Goal: Information Seeking & Learning: Learn about a topic

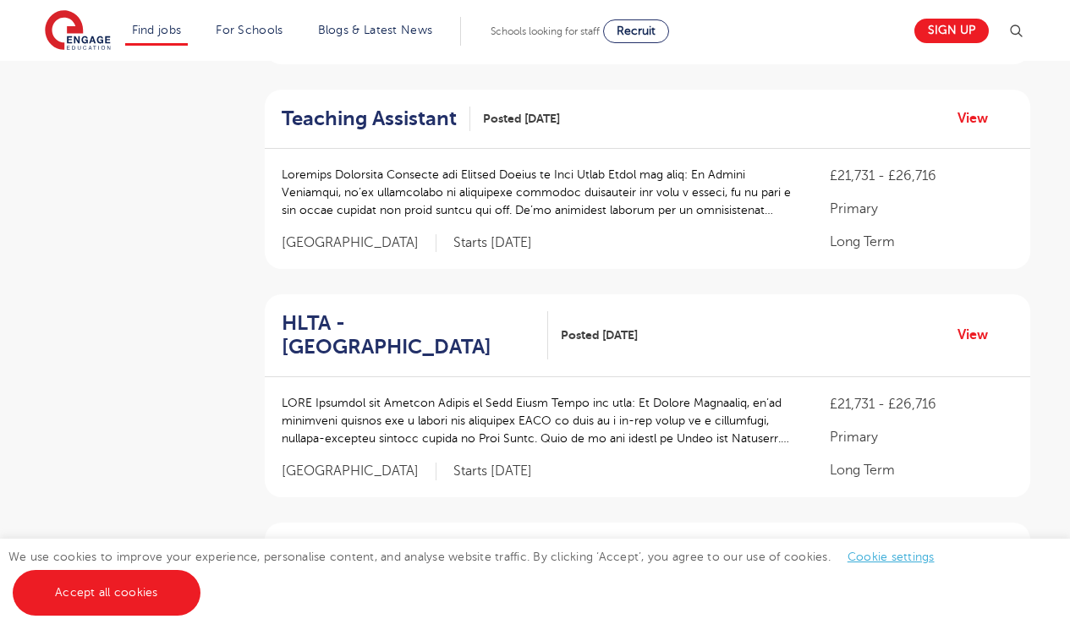
scroll to position [1667, 0]
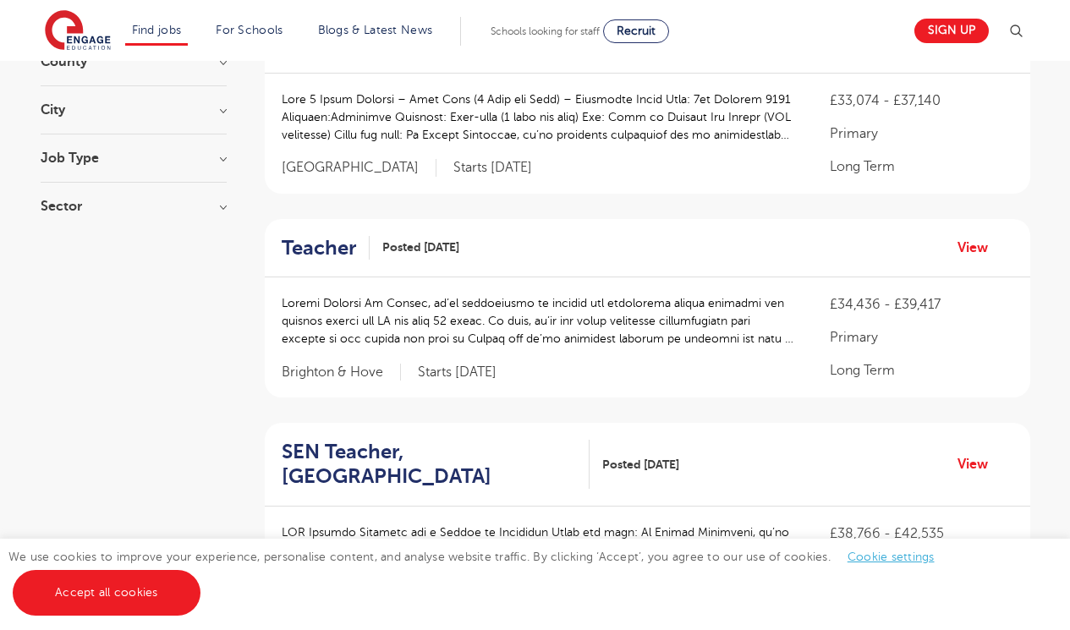
scroll to position [0, 0]
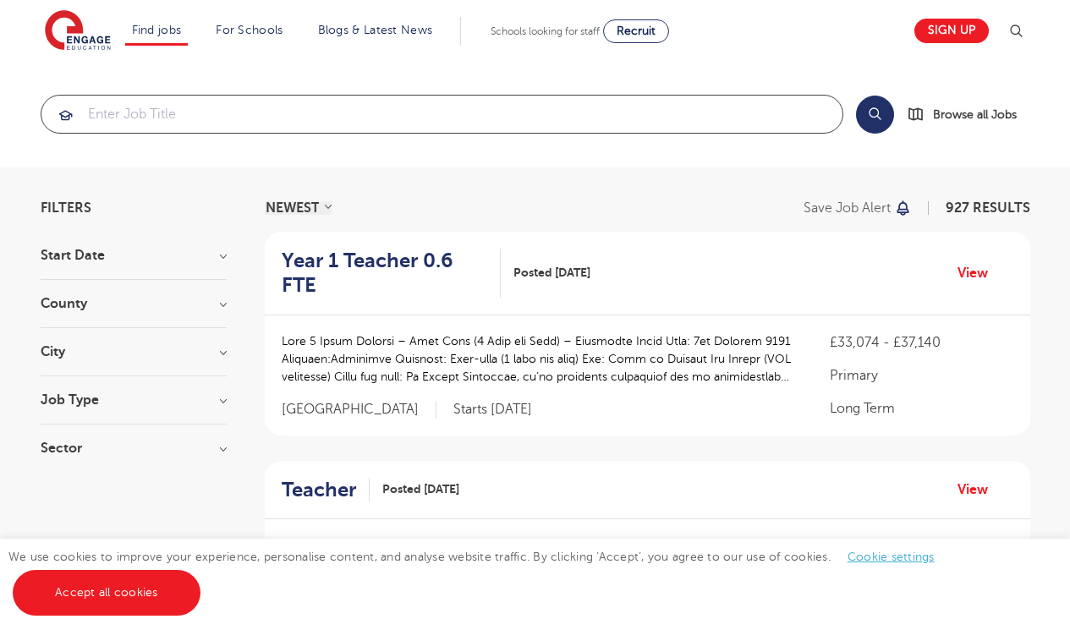
click at [153, 106] on input "search" at bounding box center [441, 114] width 801 height 37
click at [212, 116] on input "search" at bounding box center [441, 114] width 801 height 37
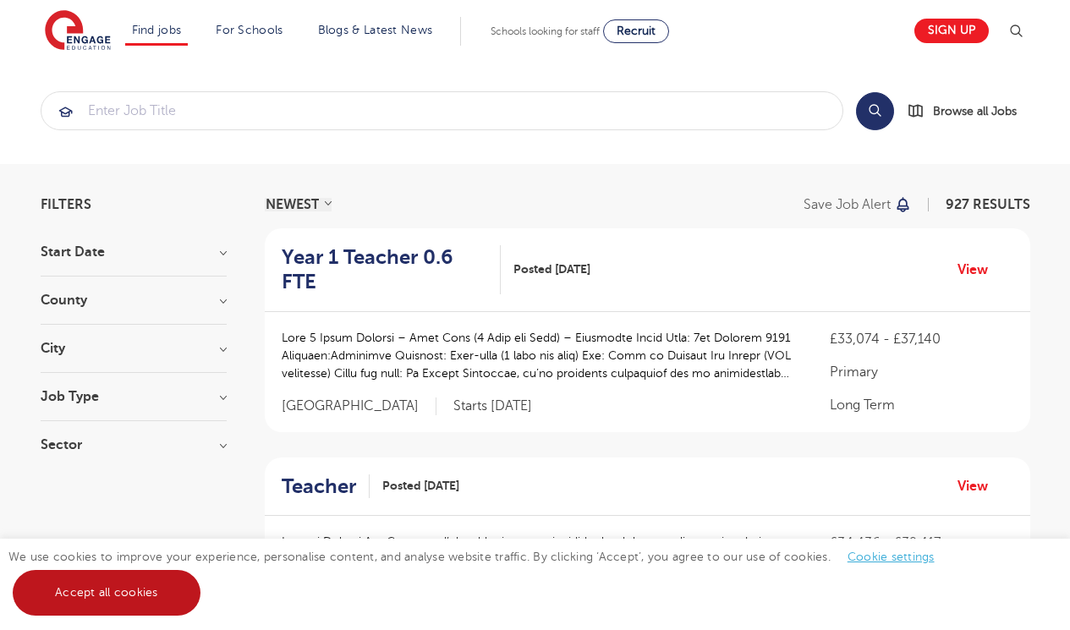
click at [115, 603] on link "Accept all cookies" at bounding box center [107, 593] width 188 height 46
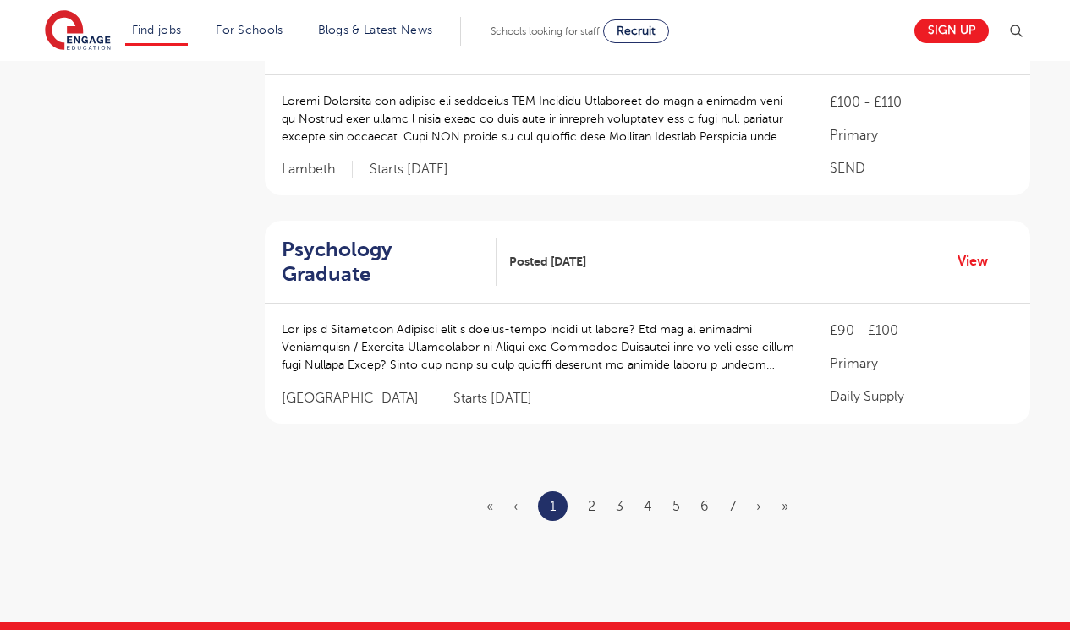
scroll to position [2361, 0]
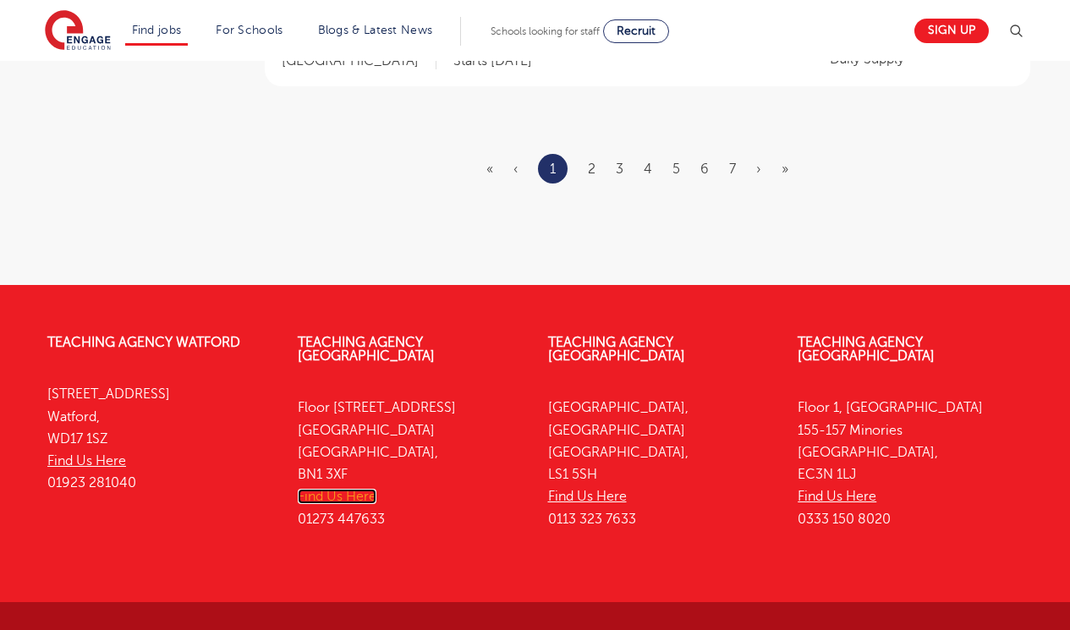
click at [351, 489] on link "Find Us Here" at bounding box center [337, 496] width 79 height 15
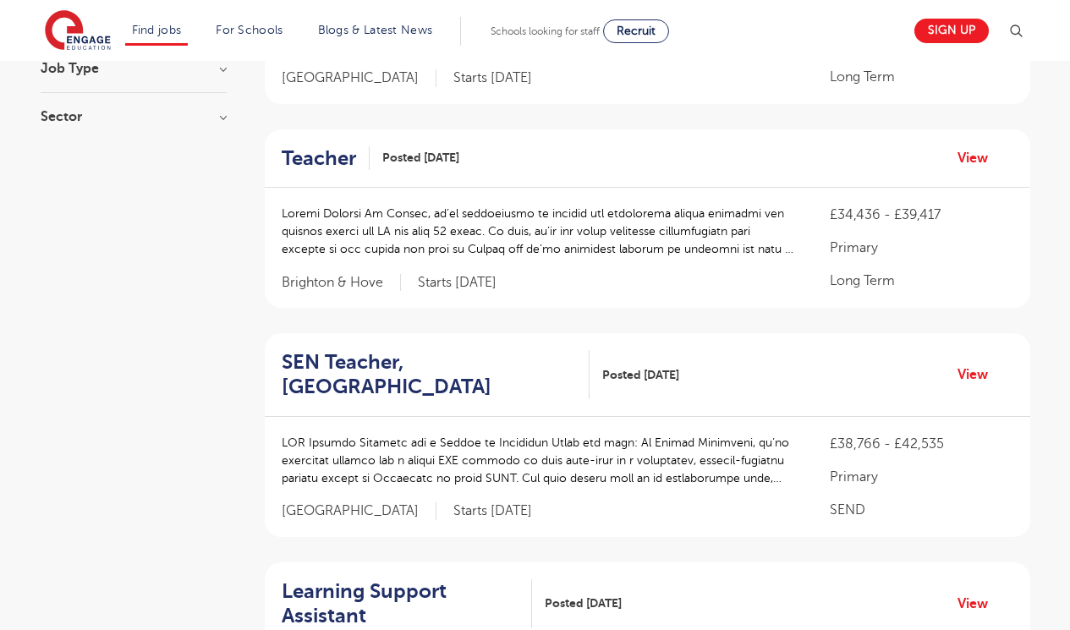
scroll to position [0, 0]
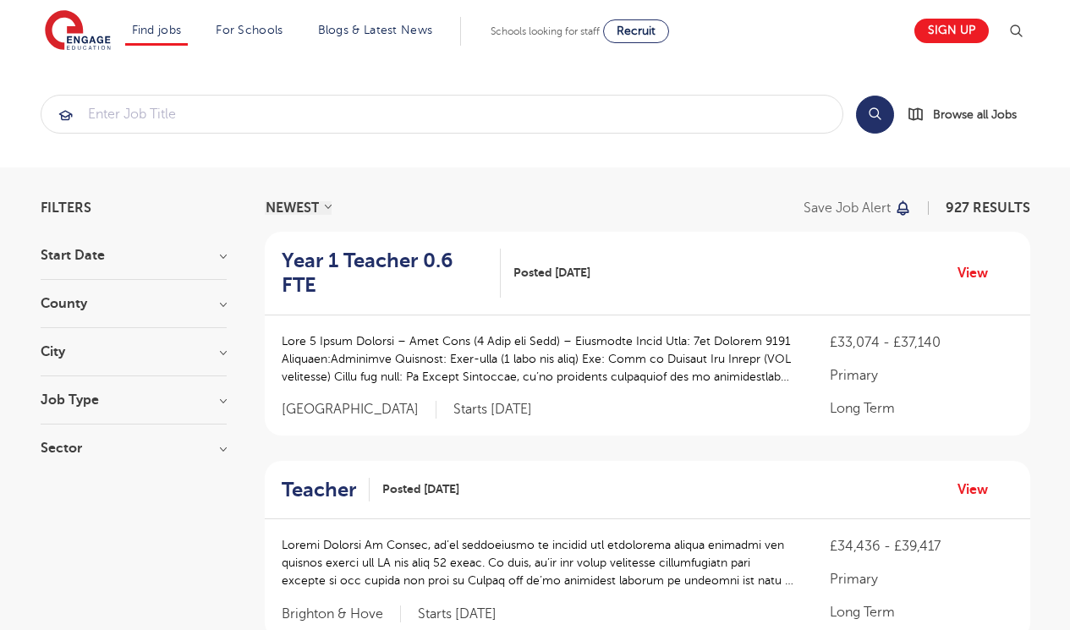
click at [113, 300] on h3 "County" at bounding box center [134, 304] width 186 height 14
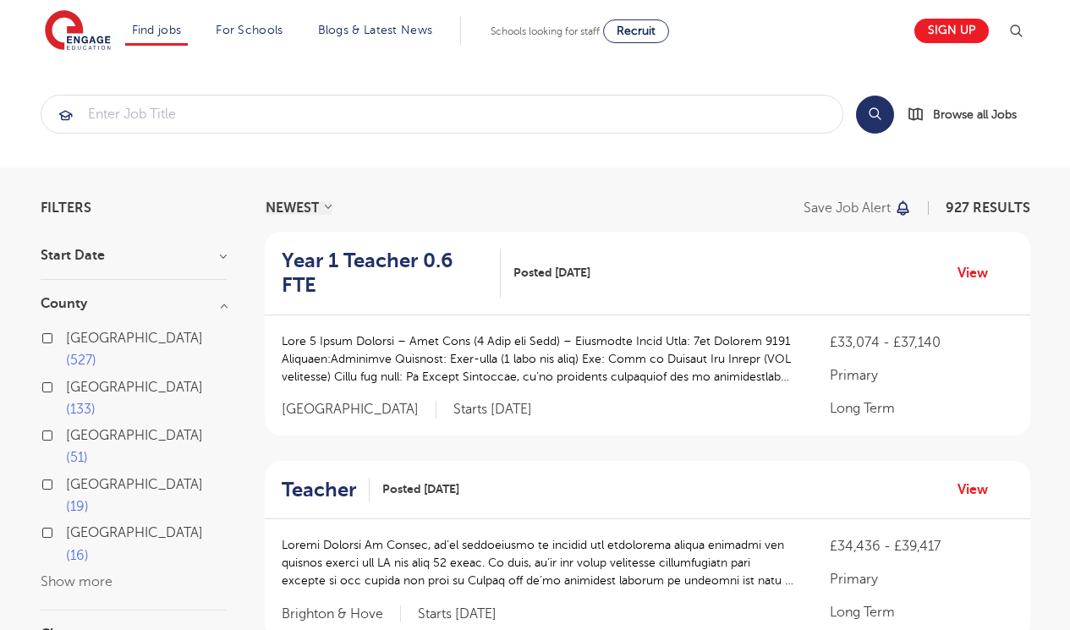
click at [66, 474] on label "[GEOGRAPHIC_DATA] 19" at bounding box center [146, 496] width 161 height 45
click at [66, 477] on input "[GEOGRAPHIC_DATA] 19" at bounding box center [71, 482] width 11 height 11
checkbox input "true"
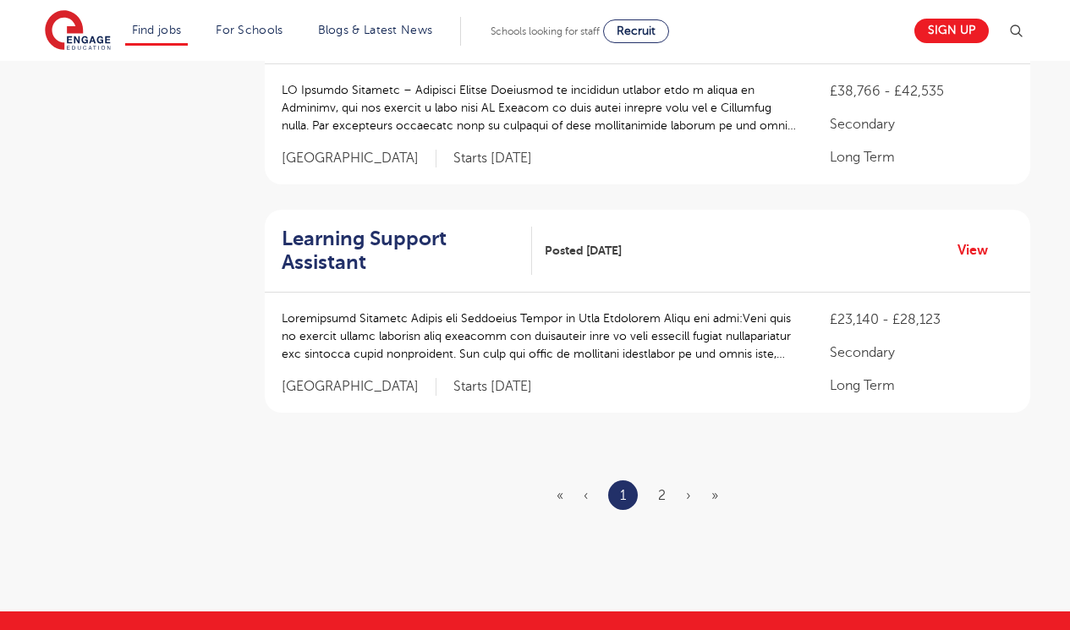
scroll to position [1946, 0]
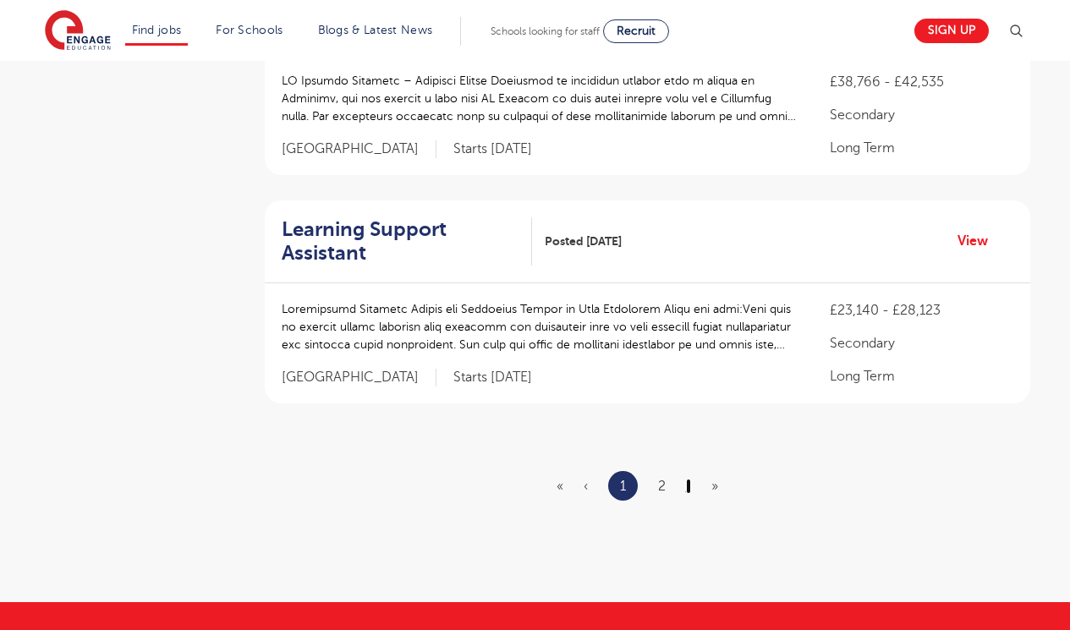
click at [687, 485] on link "›" at bounding box center [688, 486] width 5 height 15
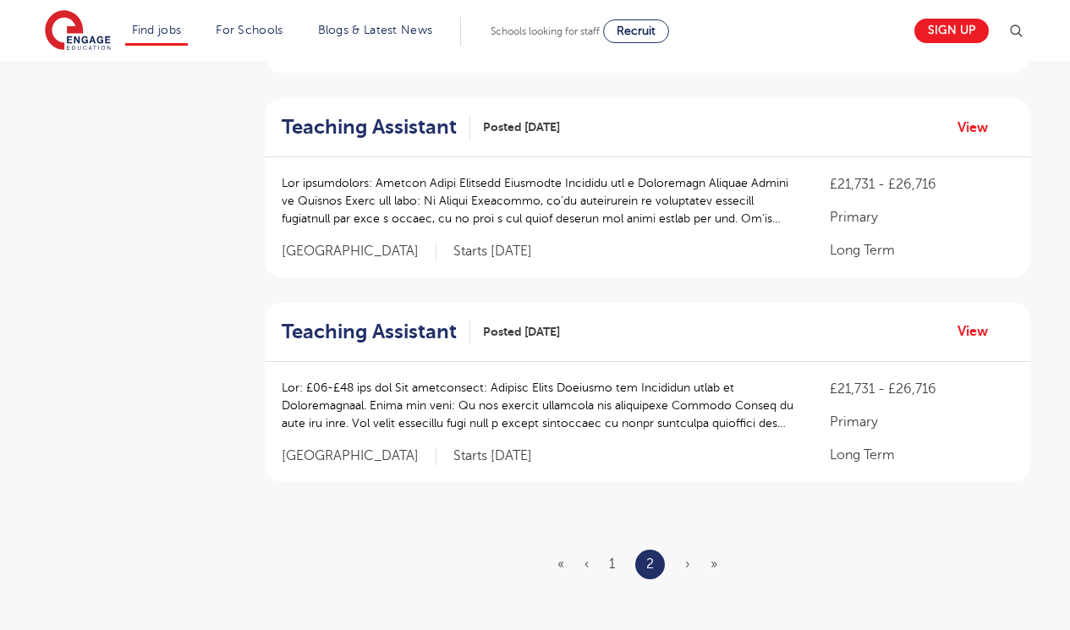
scroll to position [1625, 0]
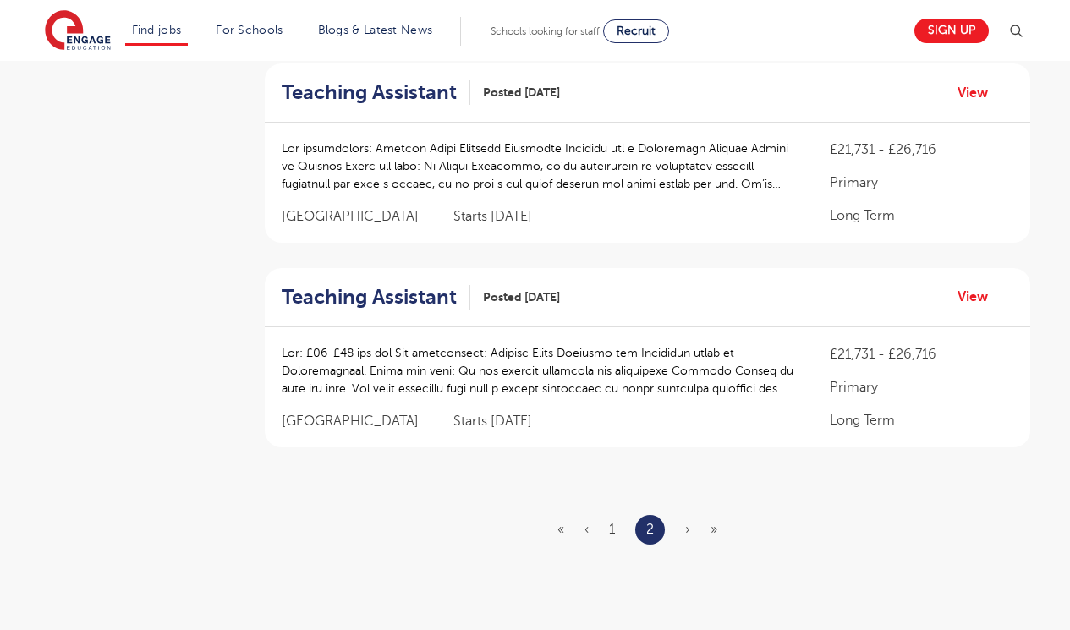
click at [685, 531] on span "›" at bounding box center [687, 529] width 5 height 15
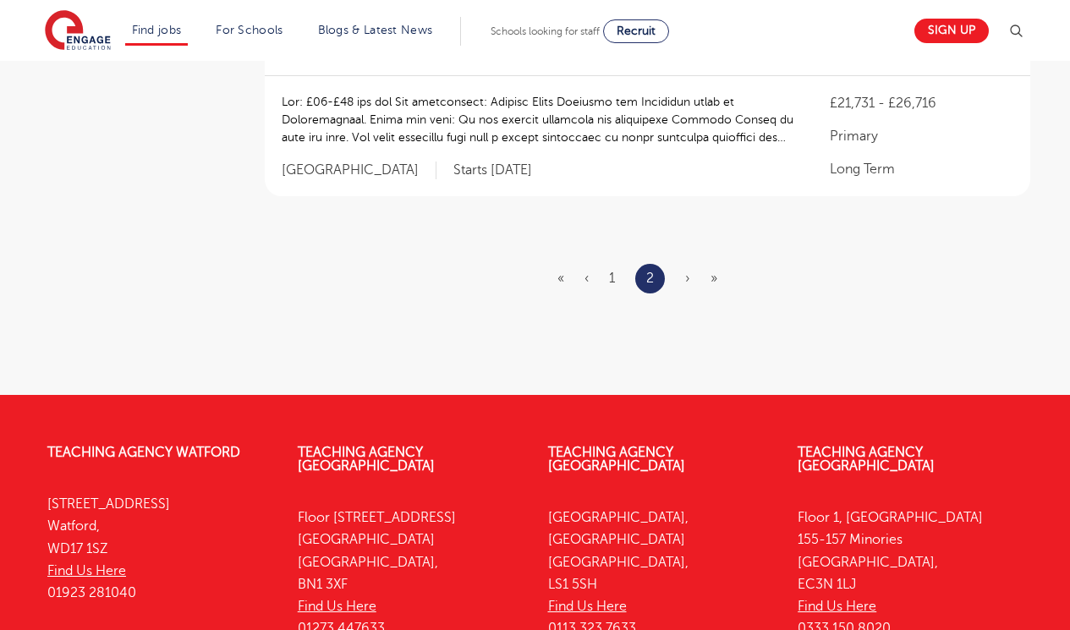
scroll to position [1877, 0]
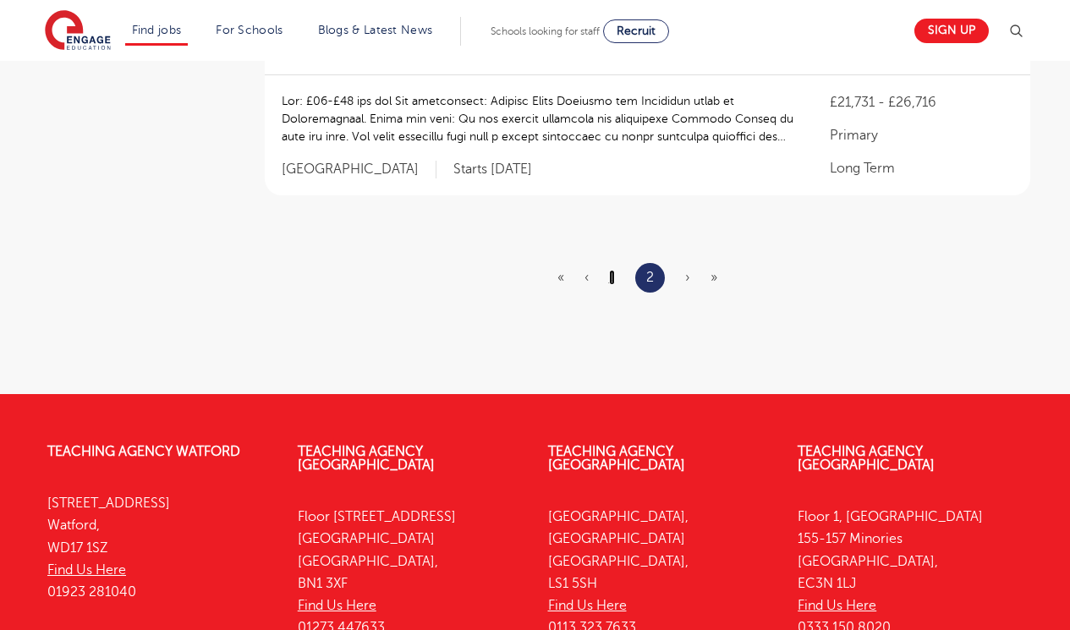
click at [609, 278] on link "1" at bounding box center [612, 277] width 6 height 15
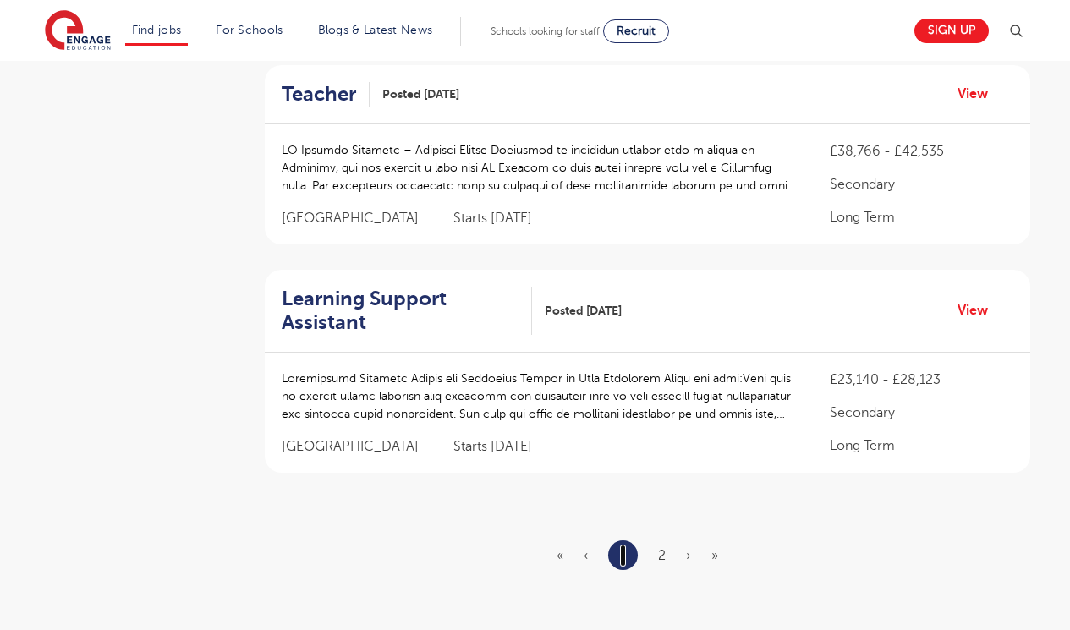
scroll to position [0, 0]
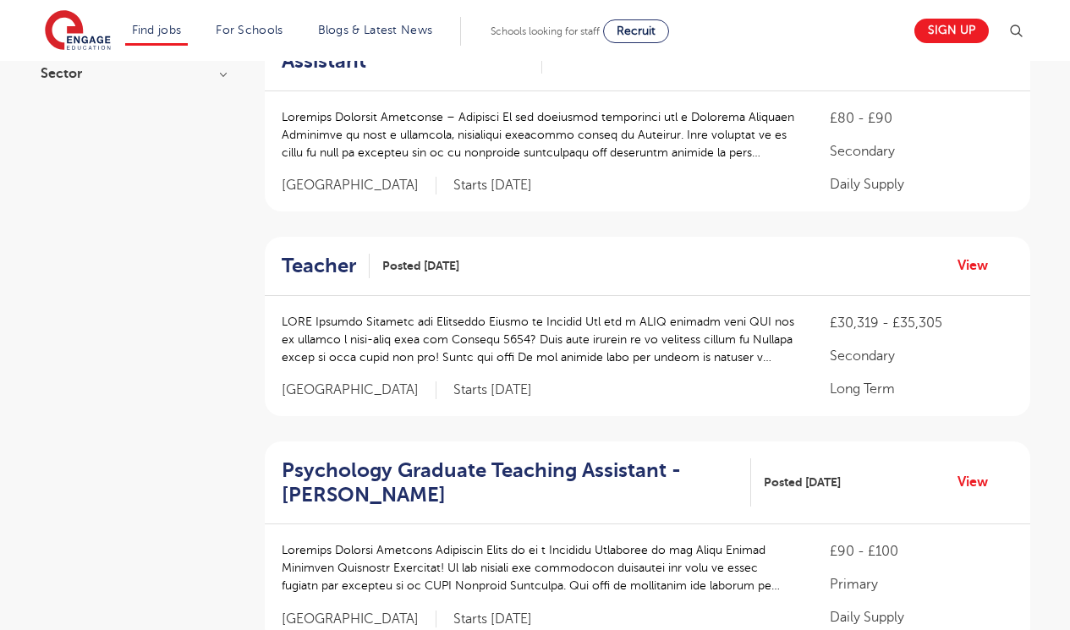
scroll to position [128, 0]
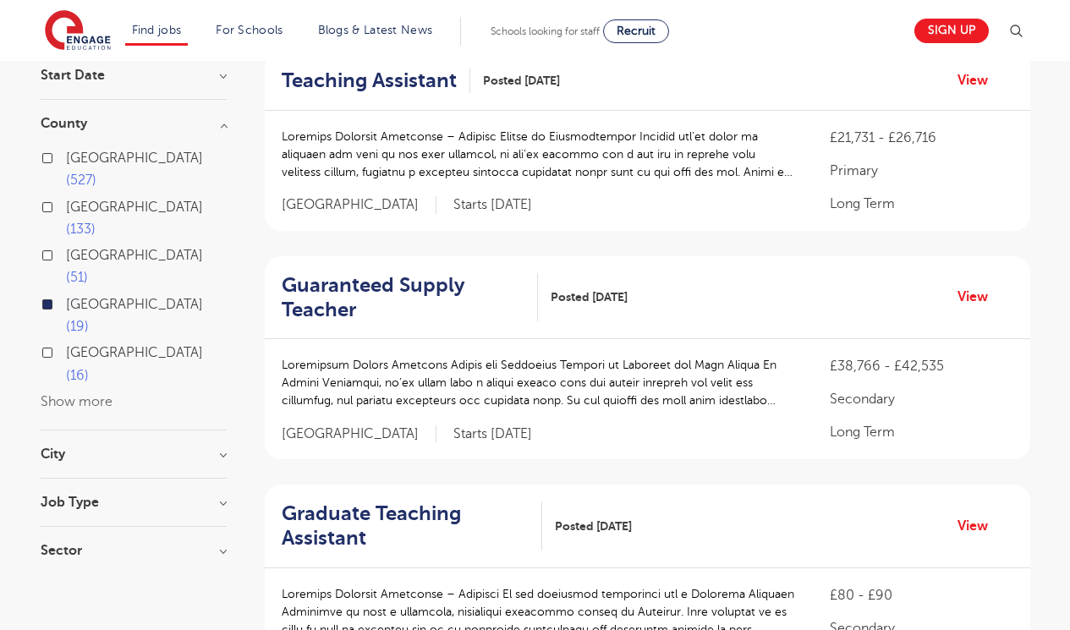
scroll to position [0, 0]
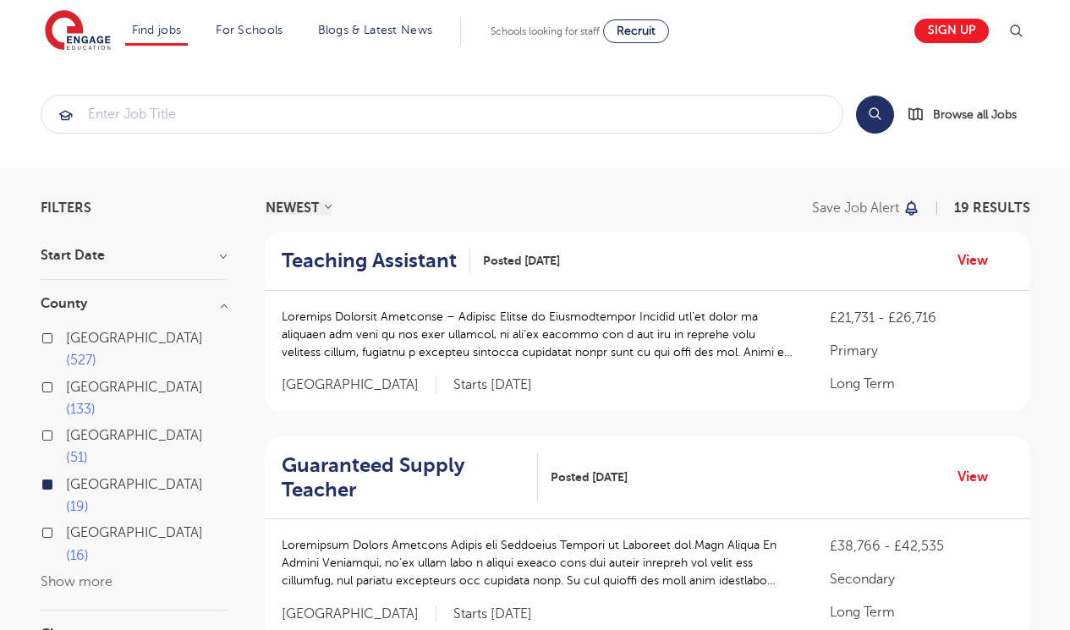
click at [815, 64] on section "Search Browse all Jobs" at bounding box center [535, 114] width 1070 height 107
click at [717, 132] on input "search" at bounding box center [441, 114] width 801 height 37
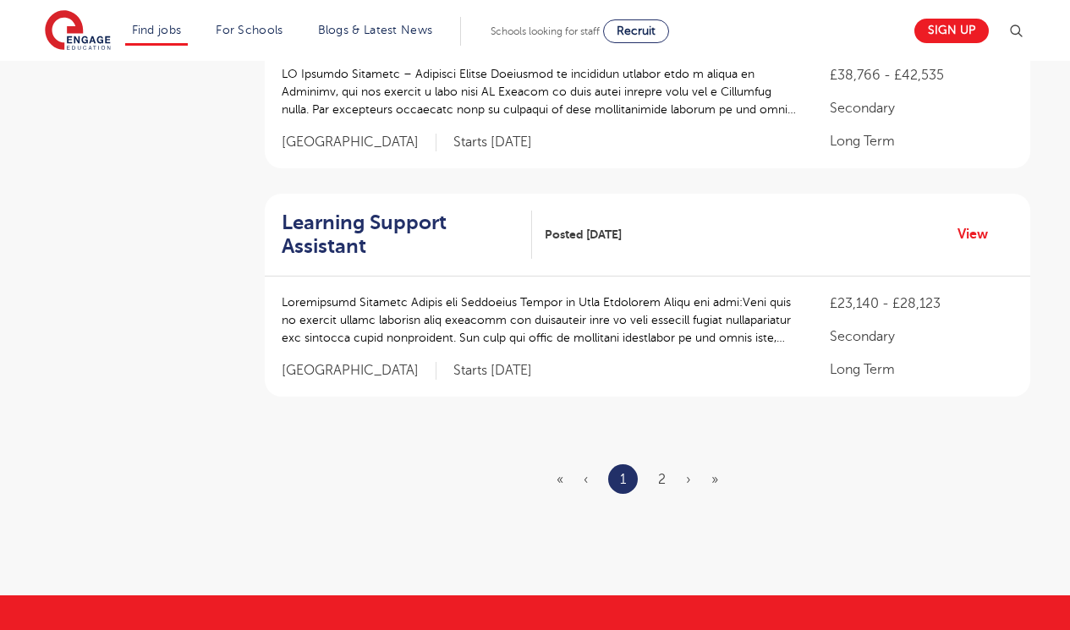
scroll to position [1954, 0]
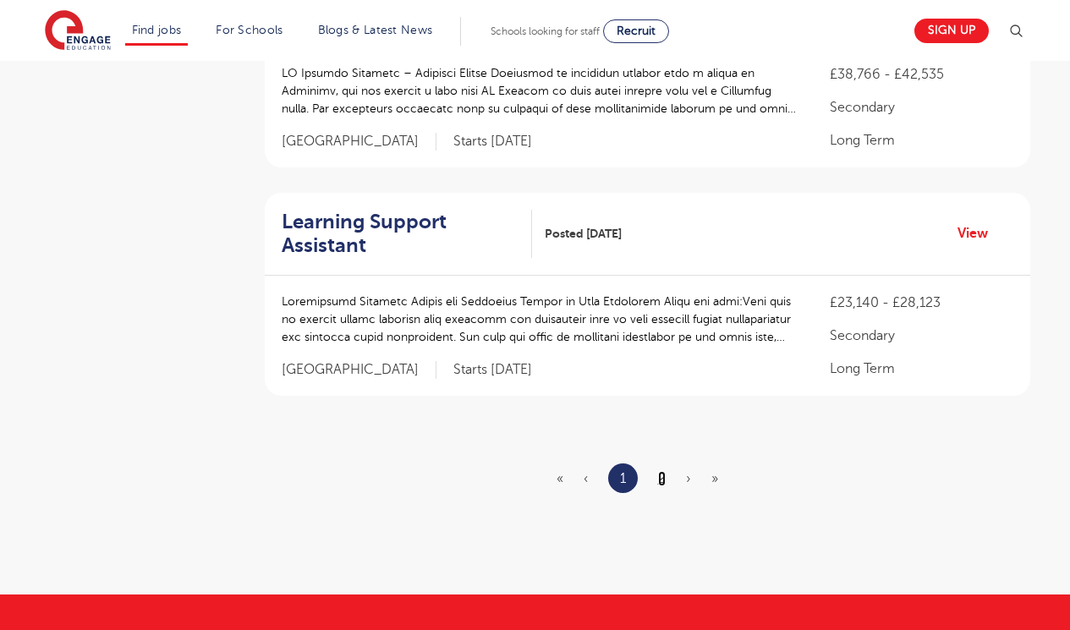
click at [660, 476] on link "2" at bounding box center [662, 478] width 8 height 15
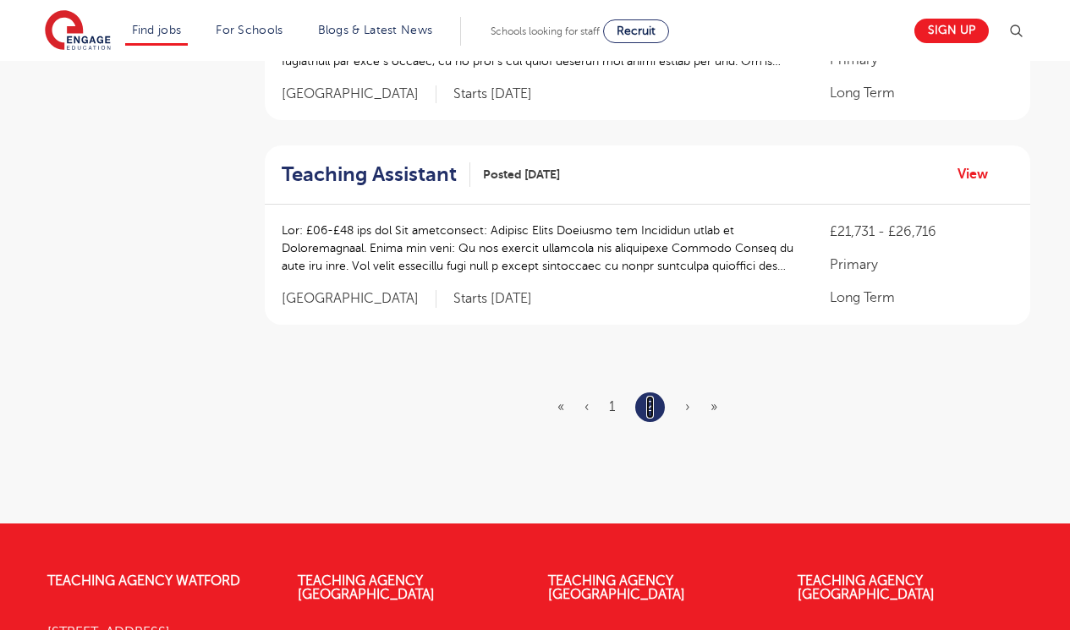
scroll to position [1758, 0]
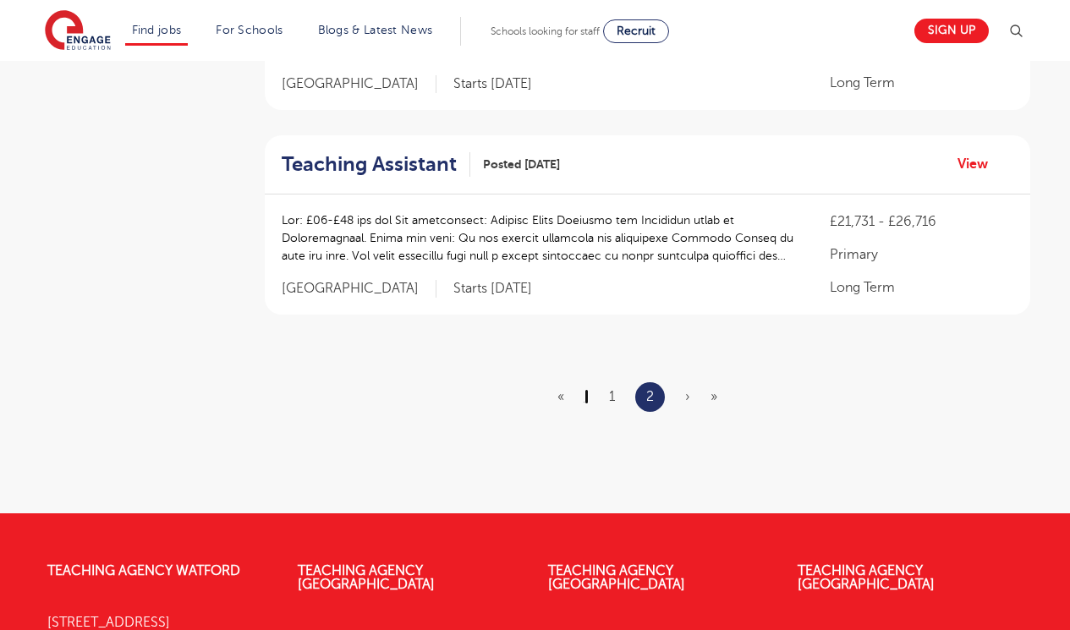
click at [586, 398] on link "‹" at bounding box center [587, 396] width 4 height 15
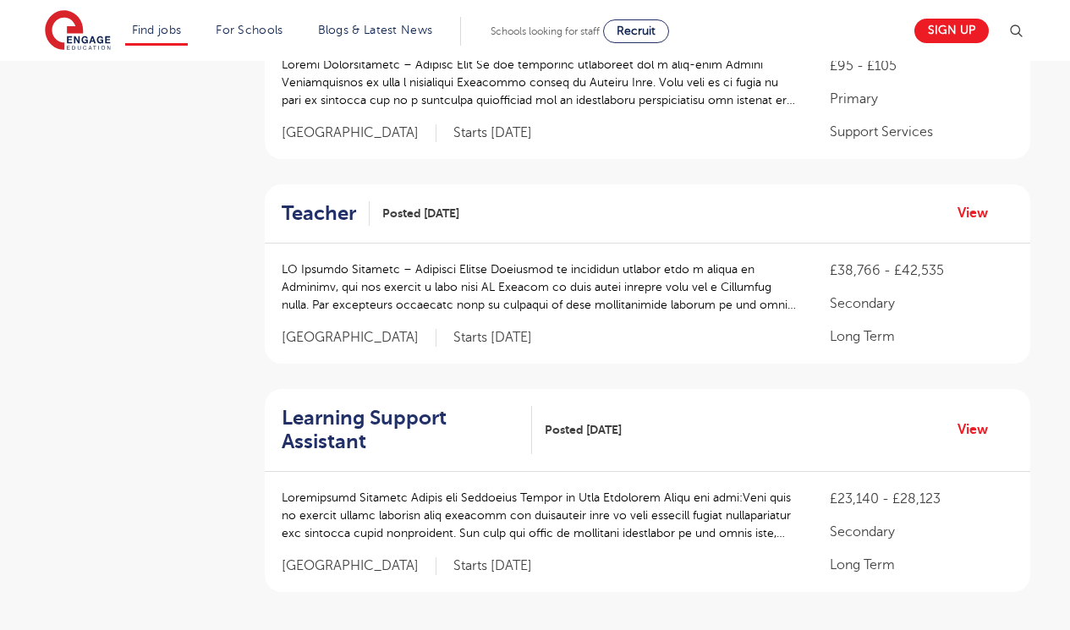
scroll to position [0, 0]
